Goal: Use online tool/utility: Utilize a website feature to perform a specific function

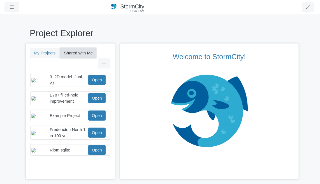
click at [76, 52] on button "Shared with Me" at bounding box center [78, 53] width 36 height 10
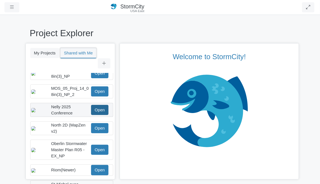
scroll to position [140, 0]
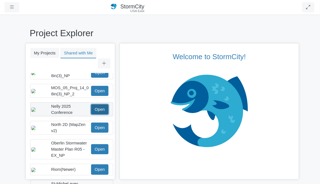
click at [99, 104] on link "Open" at bounding box center [99, 109] width 17 height 10
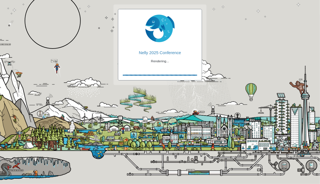
checkbox input "true"
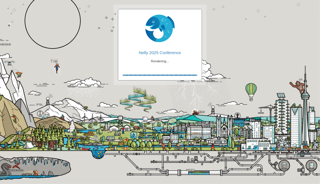
checkbox input "true"
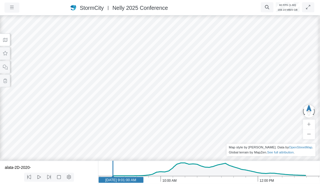
drag, startPoint x: 64, startPoint y: 0, endPoint x: 49, endPoint y: 71, distance: 72.2
click at [49, 71] on div at bounding box center [160, 99] width 320 height 170
click at [6, 57] on button at bounding box center [5, 53] width 10 height 13
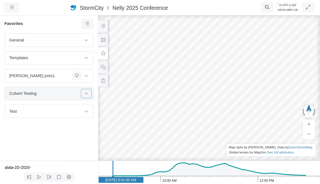
click at [85, 94] on button at bounding box center [87, 93] width 10 height 8
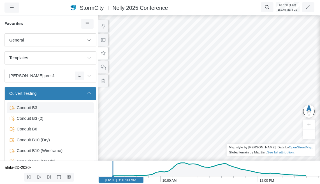
click at [42, 108] on span "Conduit B3" at bounding box center [51, 108] width 73 height 6
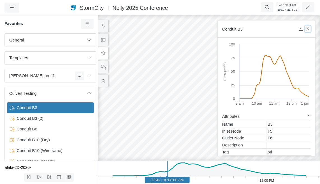
click at [309, 29] on icon "button" at bounding box center [308, 29] width 5 height 4
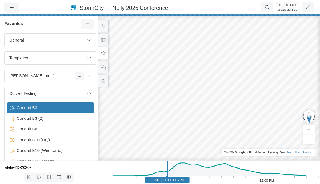
drag, startPoint x: 272, startPoint y: 85, endPoint x: 253, endPoint y: 88, distance: 19.5
click at [253, 88] on div at bounding box center [209, 99] width 320 height 170
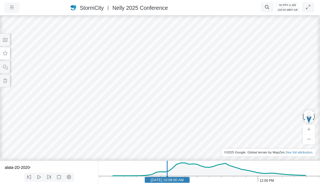
drag, startPoint x: 190, startPoint y: 130, endPoint x: 155, endPoint y: 140, distance: 36.4
drag, startPoint x: 205, startPoint y: 110, endPoint x: 232, endPoint y: 84, distance: 37.1
click at [232, 84] on div at bounding box center [160, 99] width 320 height 170
drag, startPoint x: 91, startPoint y: 113, endPoint x: 96, endPoint y: 110, distance: 6.5
drag, startPoint x: 239, startPoint y: 100, endPoint x: 146, endPoint y: 86, distance: 93.8
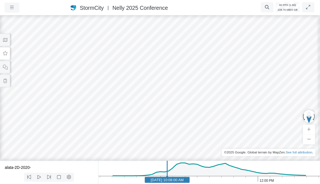
click at [146, 86] on div at bounding box center [160, 99] width 320 height 170
click at [7, 43] on button at bounding box center [5, 40] width 10 height 13
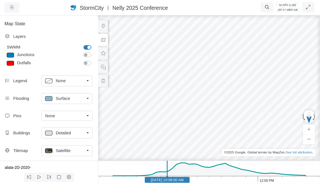
click at [61, 149] on span "Satellite" at bounding box center [63, 150] width 15 height 6
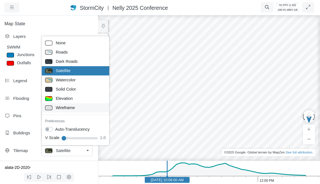
click at [63, 107] on span "Wireframe" at bounding box center [65, 108] width 19 height 6
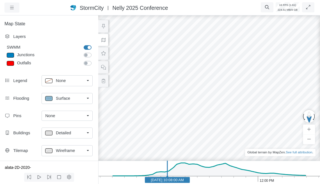
drag, startPoint x: 190, startPoint y: 94, endPoint x: 142, endPoint y: 74, distance: 51.0
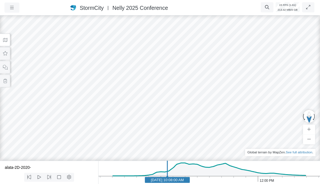
drag, startPoint x: 165, startPoint y: 83, endPoint x: 155, endPoint y: 106, distance: 25.0
click at [156, 112] on div at bounding box center [160, 98] width 320 height 169
click at [156, 114] on div at bounding box center [160, 98] width 320 height 169
drag, startPoint x: 156, startPoint y: 107, endPoint x: 161, endPoint y: 127, distance: 20.3
drag, startPoint x: 157, startPoint y: 96, endPoint x: 166, endPoint y: 68, distance: 29.2
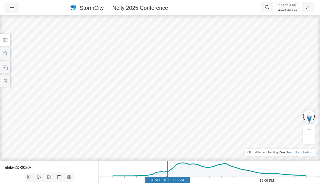
click at [154, 112] on div at bounding box center [160, 98] width 320 height 169
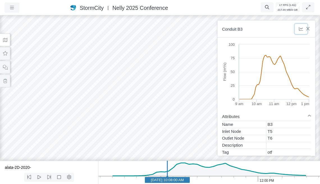
click at [306, 30] on button "button" at bounding box center [300, 29] width 13 height 10
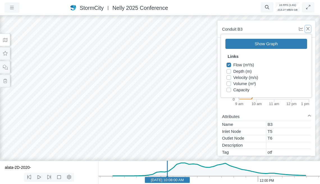
click at [307, 31] on button "button" at bounding box center [308, 29] width 6 height 7
